Goal: Task Accomplishment & Management: Use online tool/utility

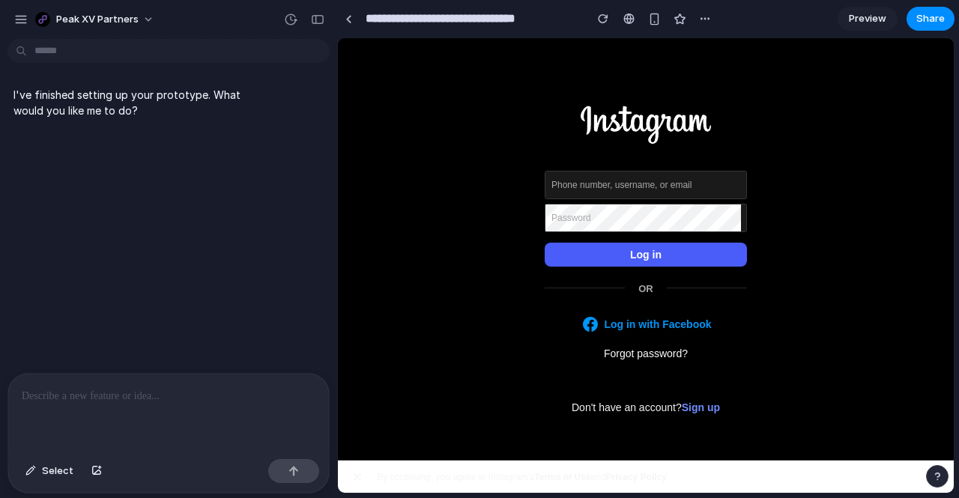
click at [241, 423] on div at bounding box center [168, 413] width 321 height 79
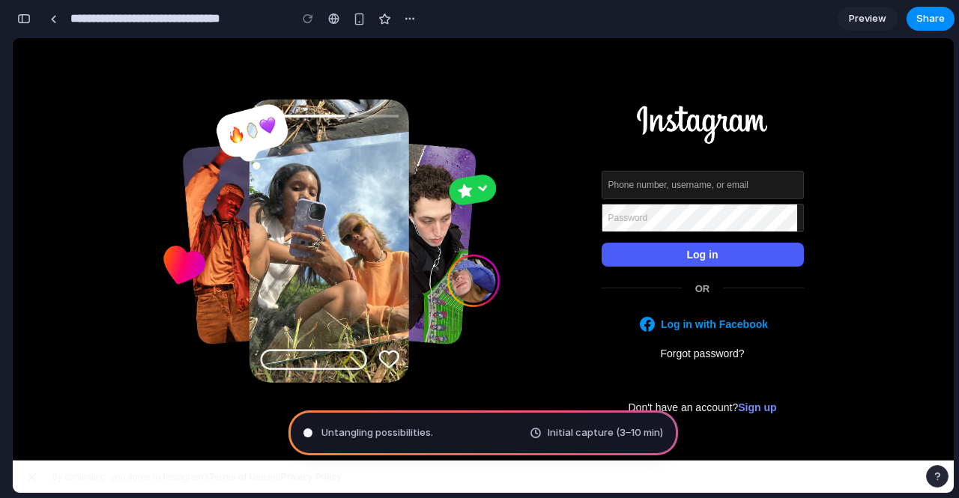
type input "**********"
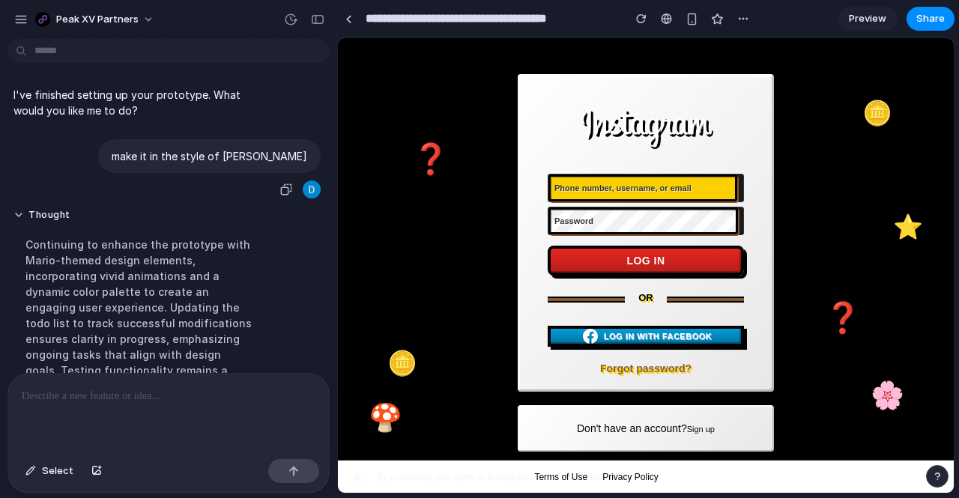
click at [213, 168] on div "make it in the style of [PERSON_NAME]" at bounding box center [209, 156] width 222 height 34
click at [215, 168] on div "make it in the style of [PERSON_NAME]" at bounding box center [209, 156] width 222 height 34
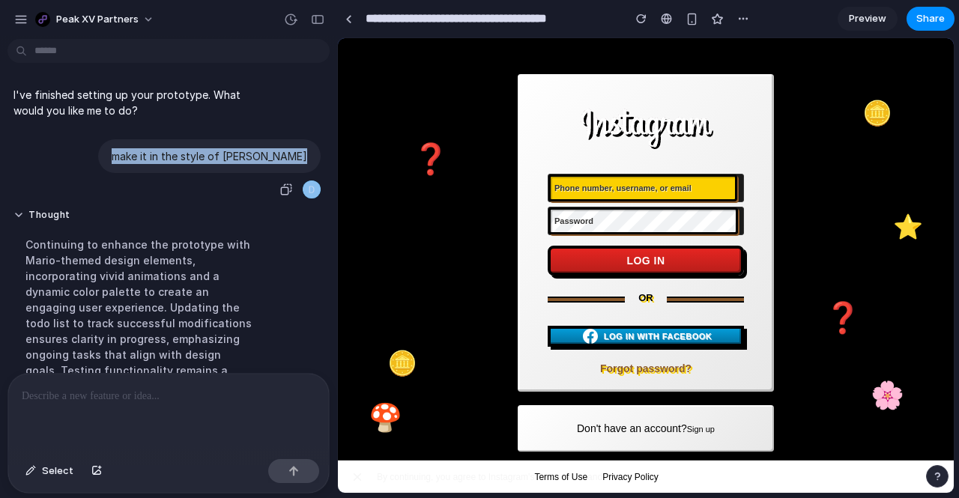
click at [215, 168] on div "make it in the style of [PERSON_NAME]" at bounding box center [209, 156] width 222 height 34
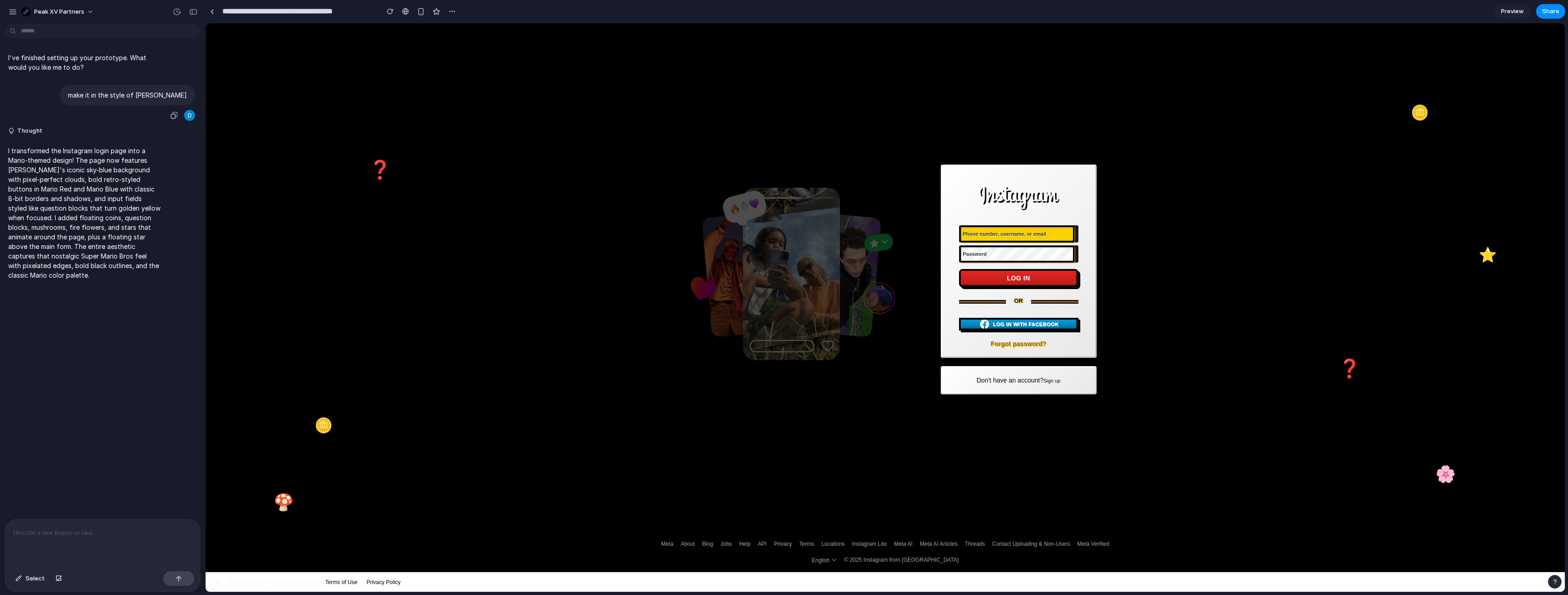
click at [119, 89] on div "make it in the style of [PERSON_NAME]" at bounding box center [127, 95] width 135 height 21
click at [119, 95] on p "make it in the style of [PERSON_NAME]" at bounding box center [127, 95] width 119 height 10
click at [131, 96] on p "make it in the style of [PERSON_NAME]" at bounding box center [127, 95] width 119 height 10
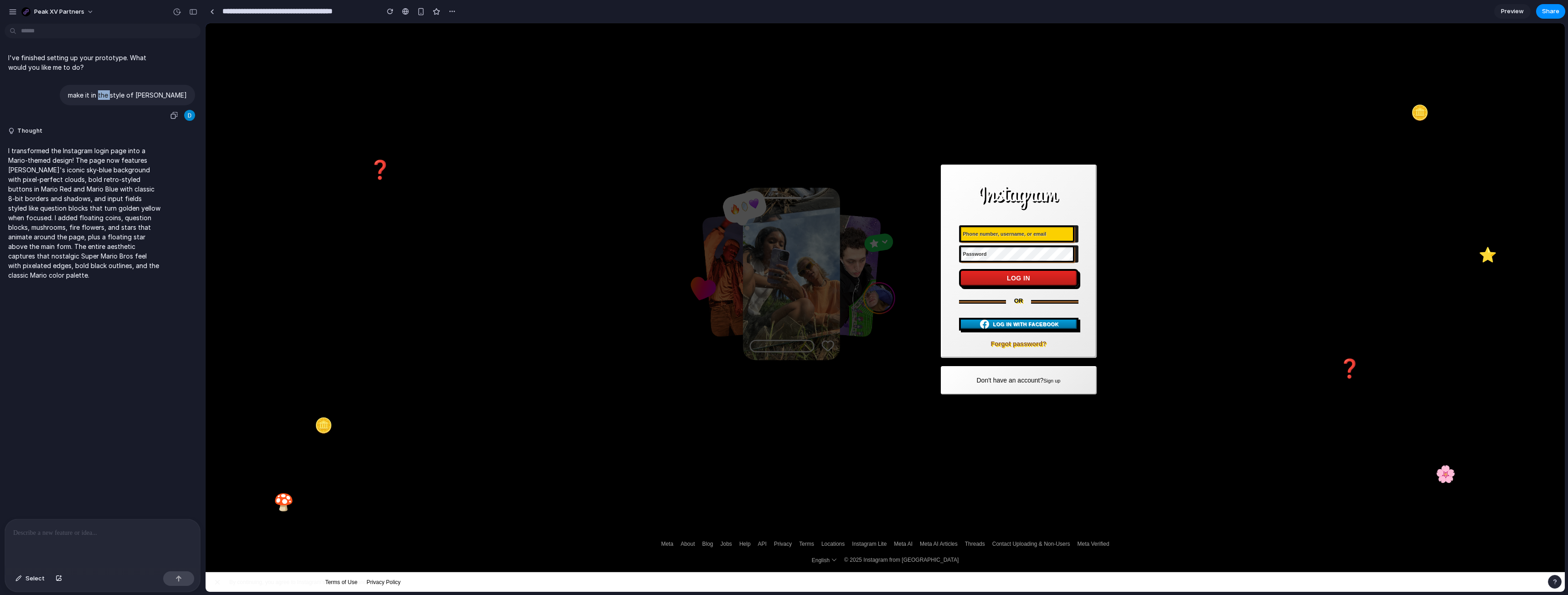
click at [131, 96] on p "make it in the style of [PERSON_NAME]" at bounding box center [127, 95] width 119 height 10
click at [583, 233] on input "Phone number, username, or email" at bounding box center [1017, 234] width 115 height 16
type input "*"
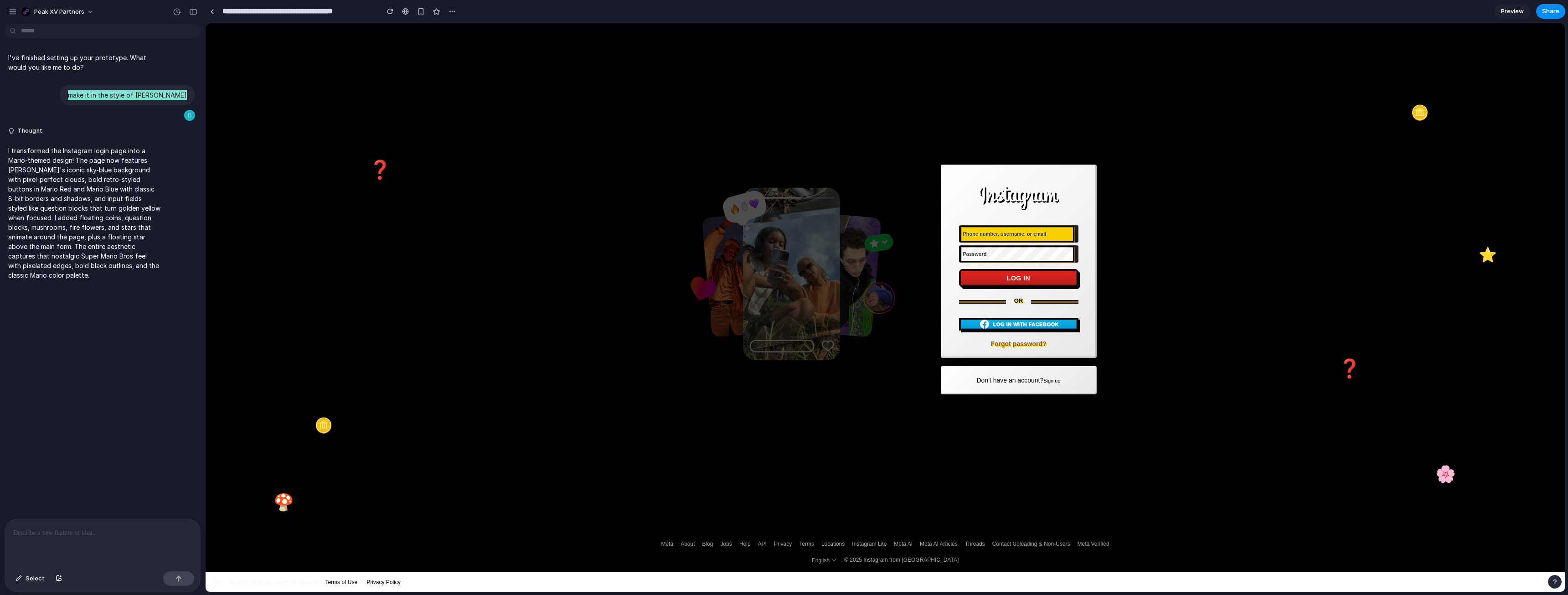
click at [583, 303] on span "Log in with Facebook" at bounding box center [1026, 324] width 66 height 8
click at [583, 303] on img at bounding box center [793, 276] width 236 height 205
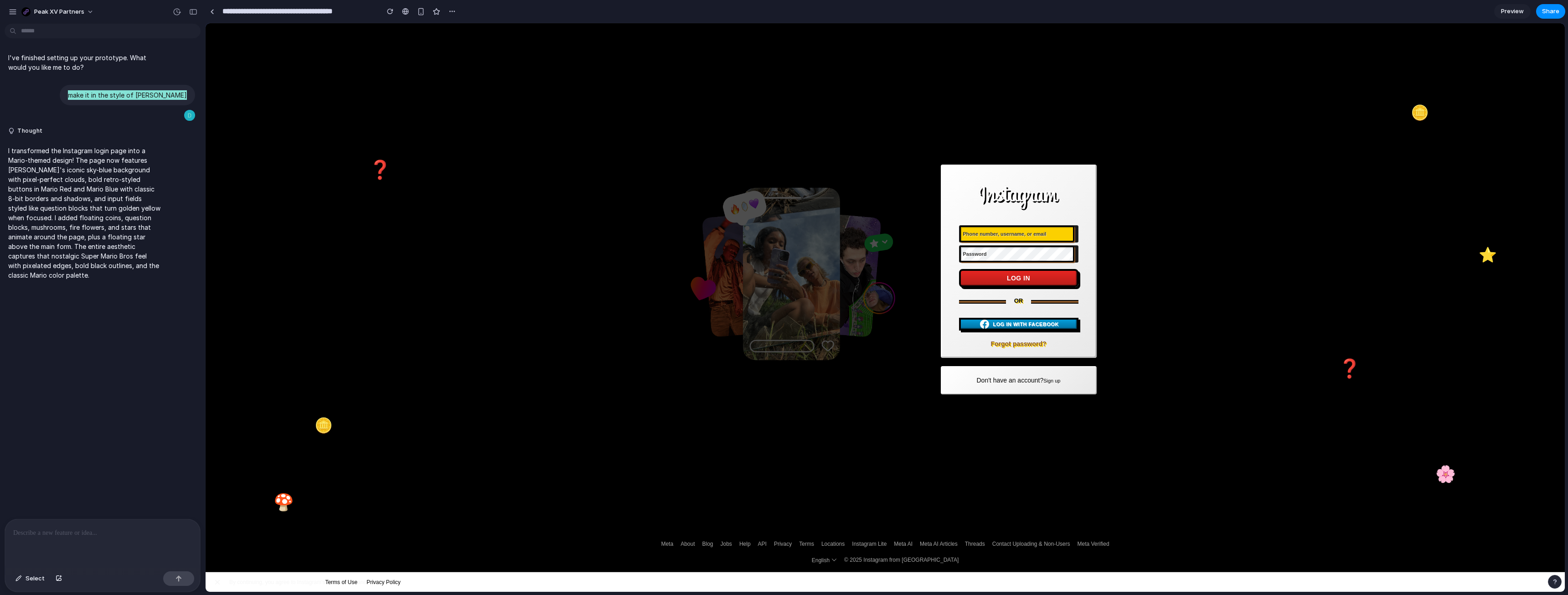
click at [337, 204] on main "Phone number, username, or email Password Log in or Log in with Facebook Log in…" at bounding box center [885, 276] width 1359 height 507
click at [100, 303] on div "I've finished setting up your prototype. What would you like me to do? make it …" at bounding box center [100, 273] width 200 height 491
click at [583, 16] on section "**********" at bounding box center [885, 11] width 1360 height 23
